Goal: Task Accomplishment & Management: Manage account settings

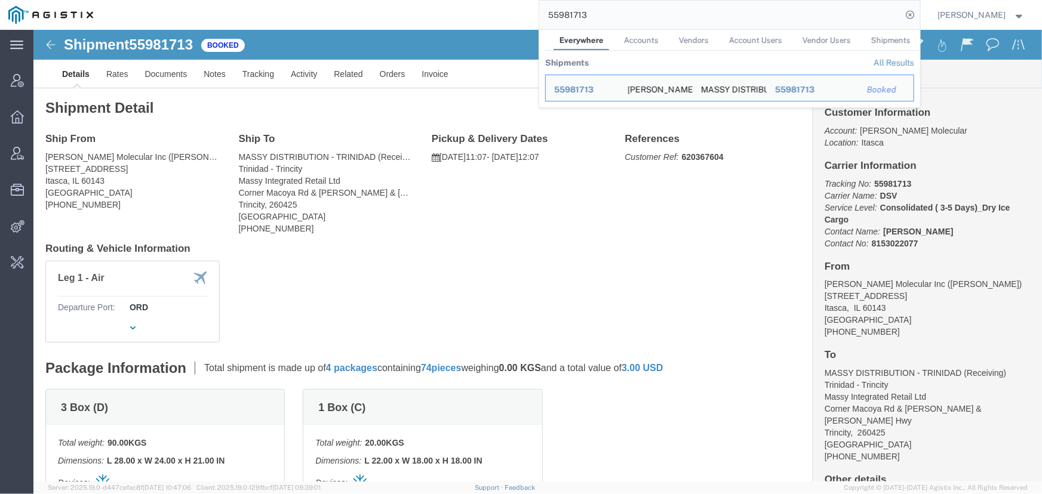
drag, startPoint x: 687, startPoint y: 23, endPoint x: 364, endPoint y: 25, distance: 323.0
click at [364, 25] on div "55981713 Everywhere Accounts Vendors Account Users Vendor Users Shipments Shipm…" at bounding box center [510, 15] width 818 height 30
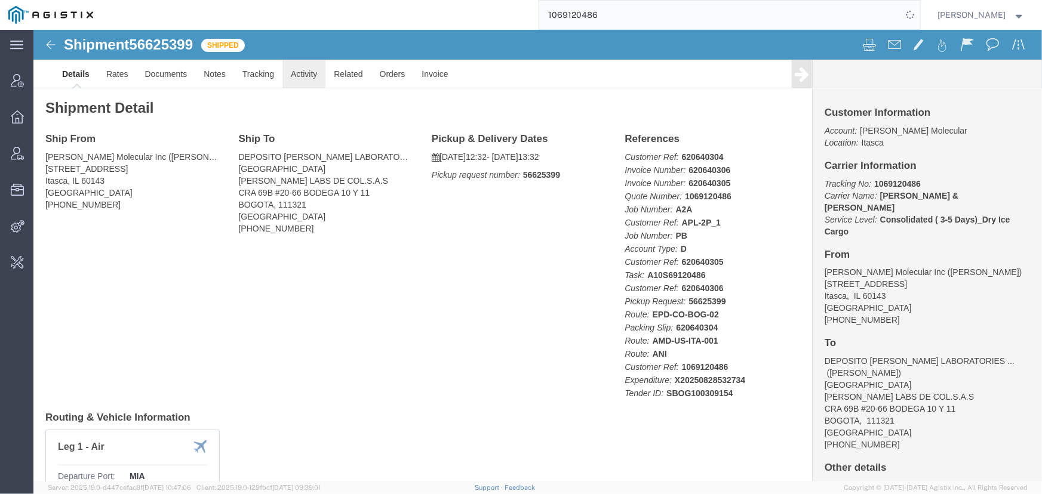
click link "Activity"
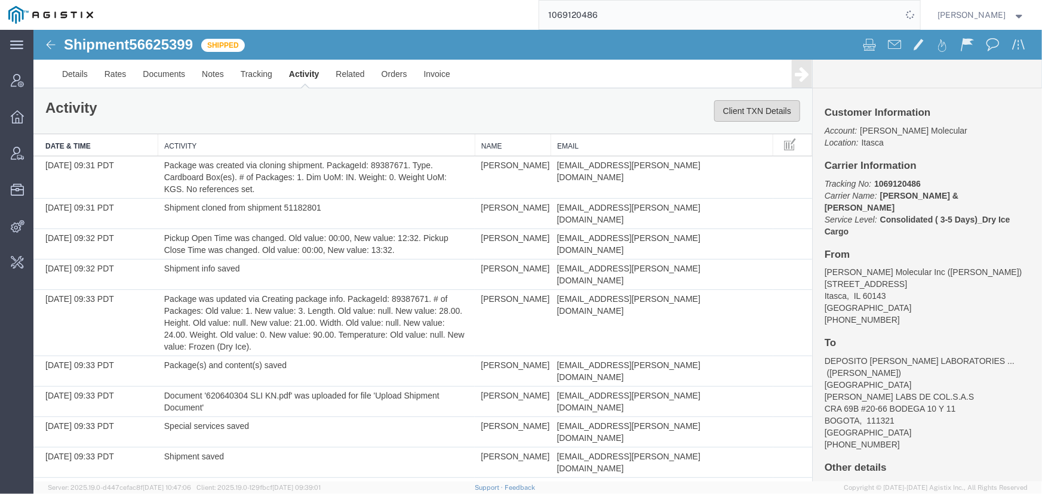
click at [762, 106] on button "Client TXN Details" at bounding box center [756, 110] width 86 height 21
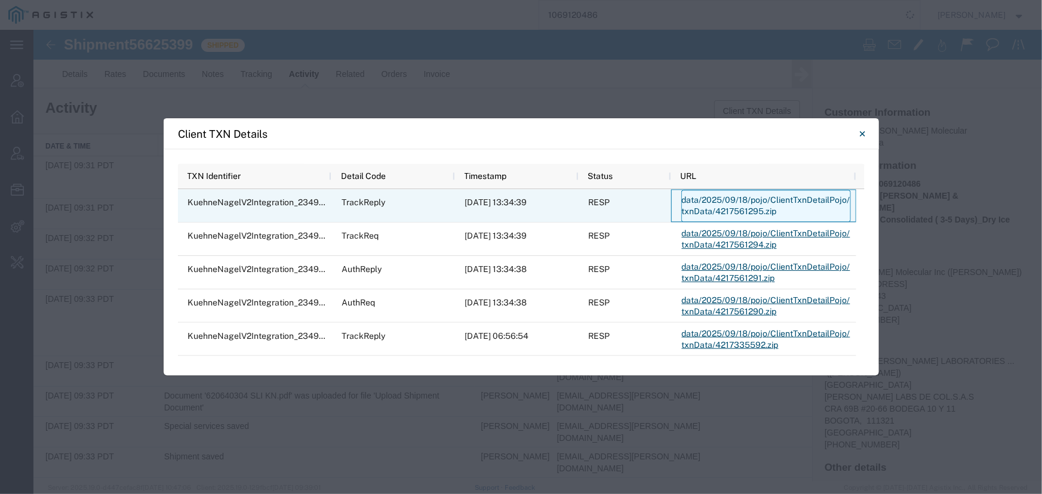
click at [705, 210] on link "data/2025/09/18/pojo/ClientTxnDetailPojo/txnData/4217561295.zip" at bounding box center [766, 206] width 170 height 32
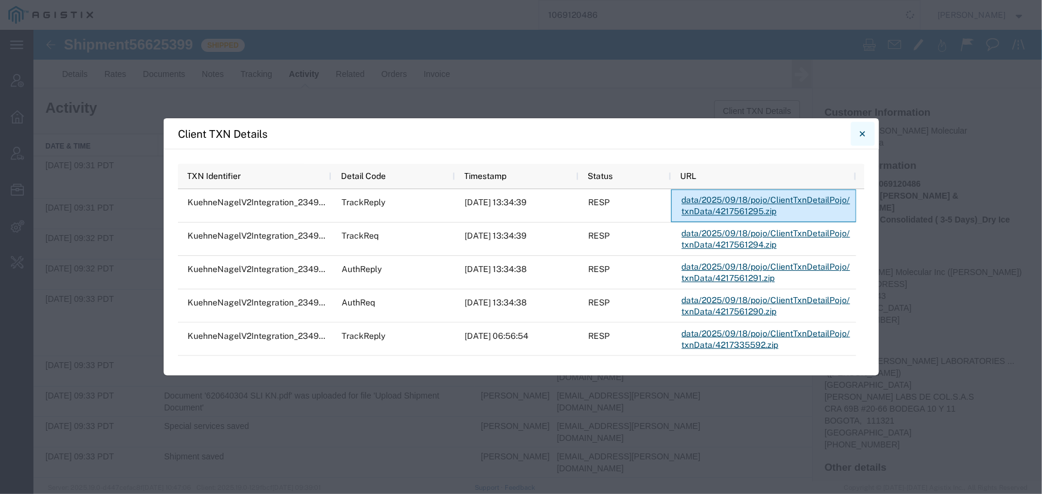
click at [866, 134] on button "Close" at bounding box center [863, 134] width 24 height 24
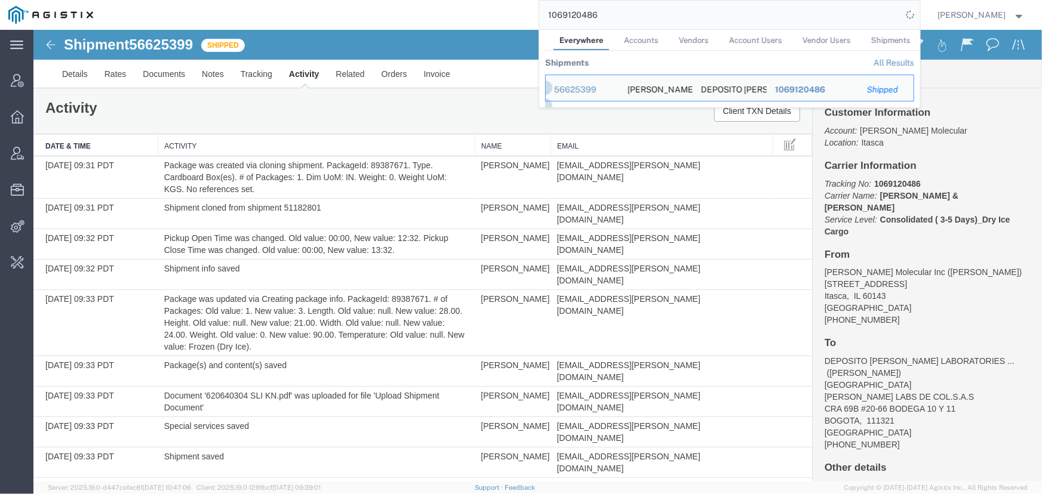
drag, startPoint x: 639, startPoint y: 23, endPoint x: 285, endPoint y: 0, distance: 354.8
click at [285, 0] on div "1069120486 Everywhere Accounts Vendors Account Users Vendor Users Shipments Shi…" at bounding box center [510, 15] width 818 height 30
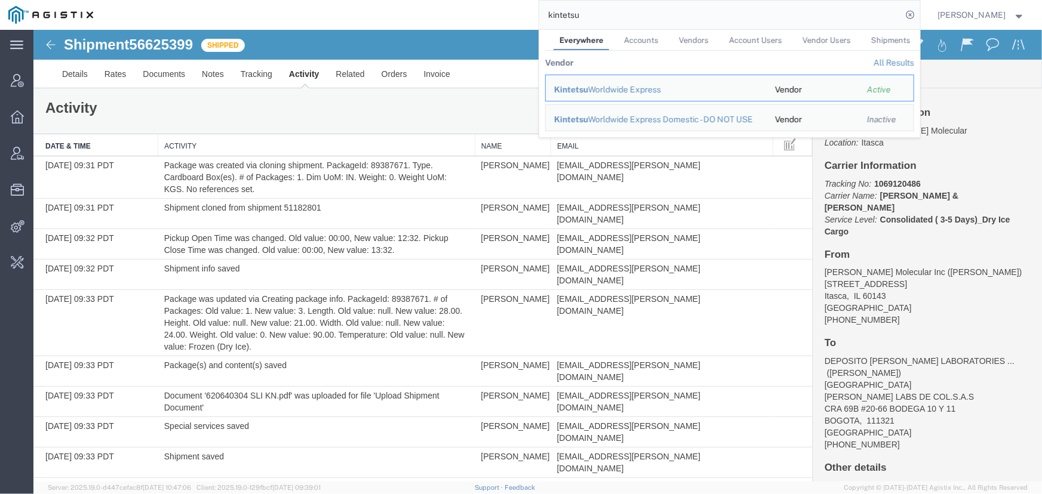
click at [602, 17] on input "kintetsu" at bounding box center [720, 15] width 363 height 29
drag, startPoint x: 604, startPoint y: 16, endPoint x: 428, endPoint y: 1, distance: 176.1
click at [428, 1] on div "kintetsu Everywhere Accounts Vendors Account Users Vendor Users Shipments Vendo…" at bounding box center [510, 15] width 818 height 30
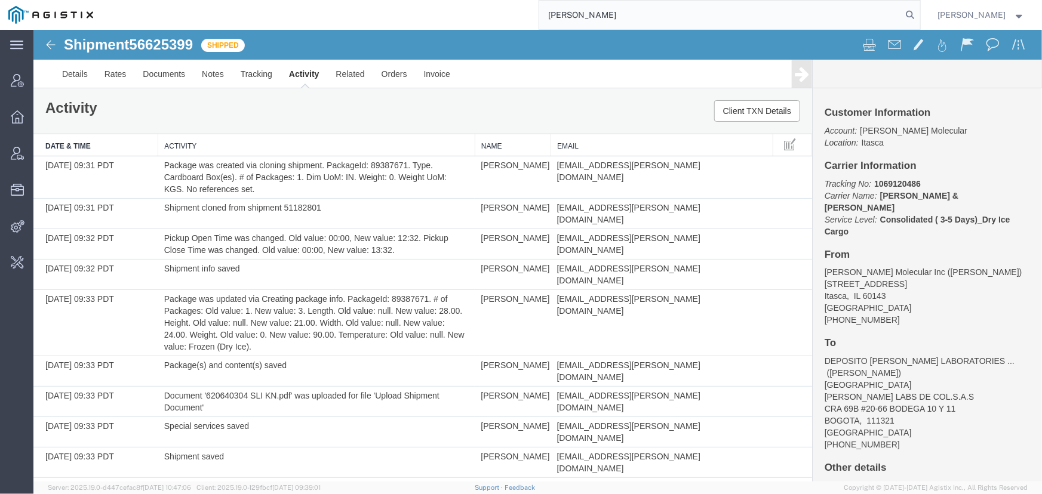
type input "kuehne"
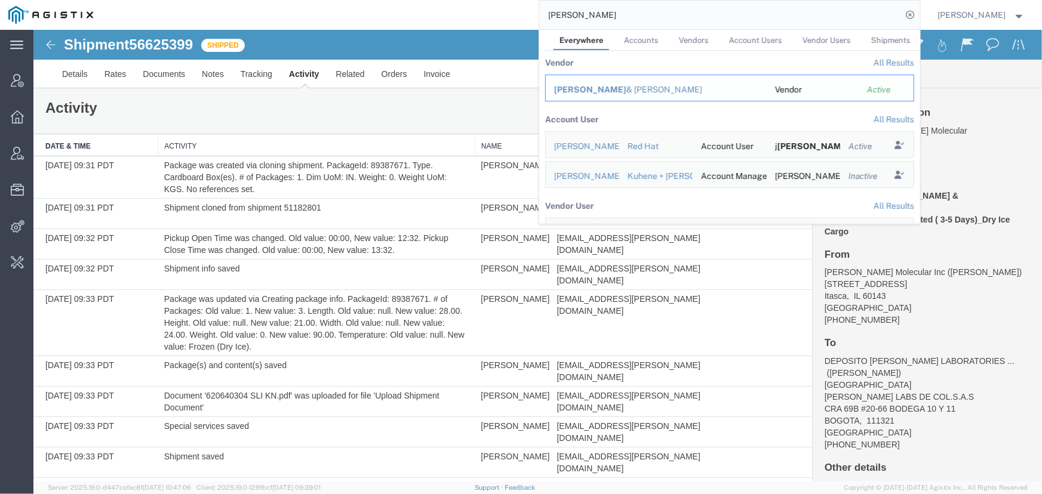
click at [584, 91] on div "Kuehne & Nagel" at bounding box center [656, 90] width 204 height 13
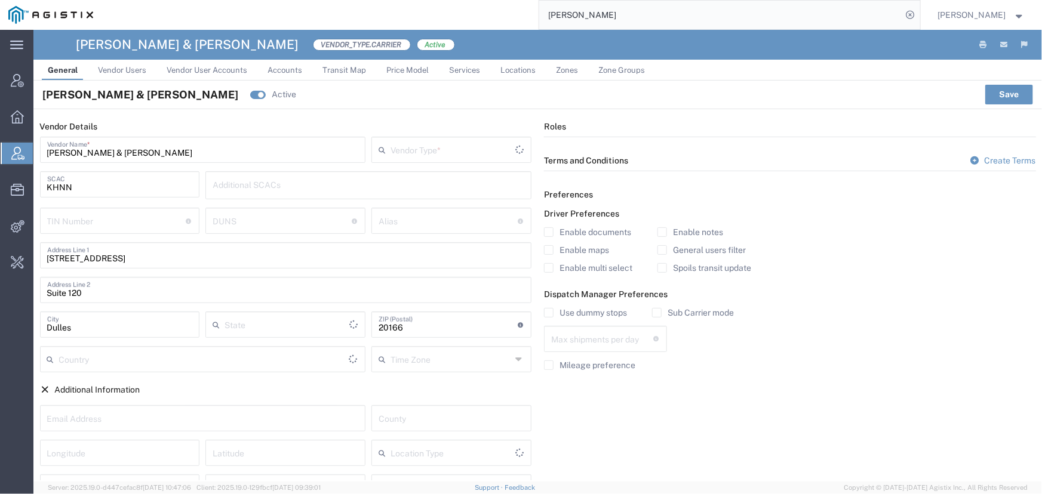
type input "Carrier"
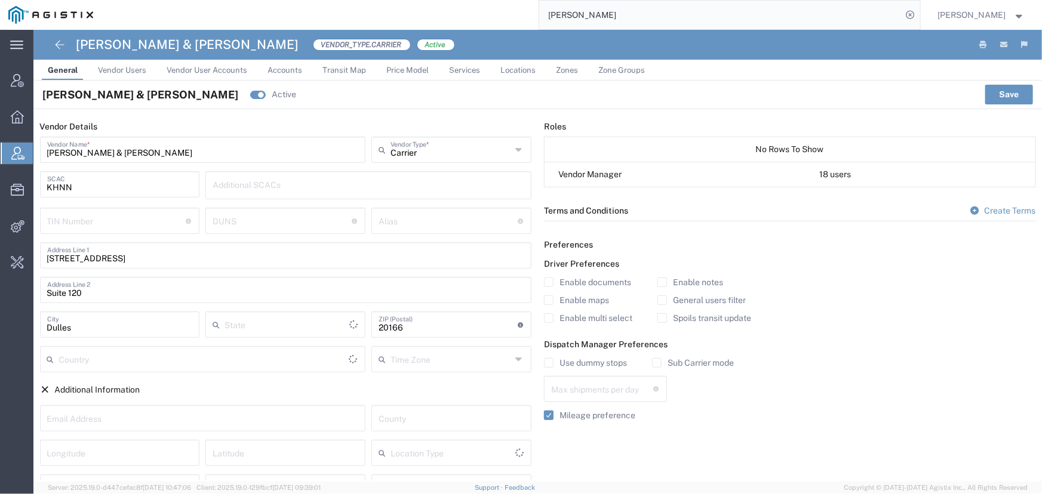
type input "Virginia"
type input "United States"
click at [350, 69] on span "Transit Map" at bounding box center [344, 70] width 44 height 9
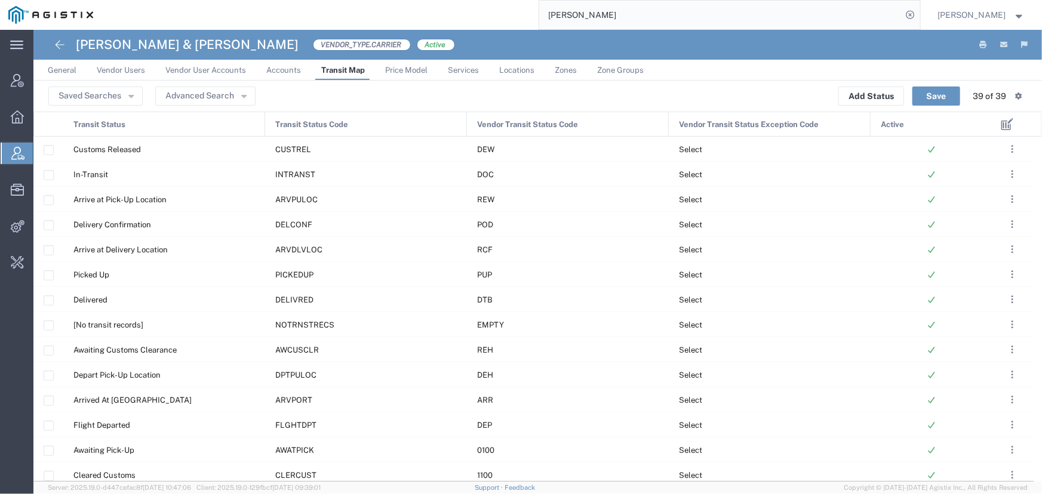
click at [946, 12] on span "Jenneffer Jahraus" at bounding box center [972, 14] width 68 height 13
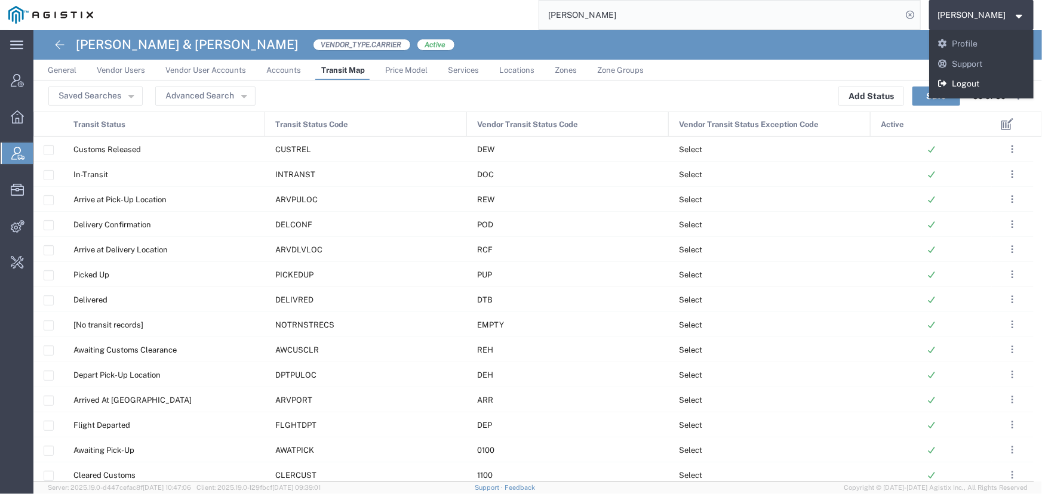
click at [950, 84] on link "Logout" at bounding box center [981, 84] width 105 height 20
